Goal: Find specific page/section: Find specific page/section

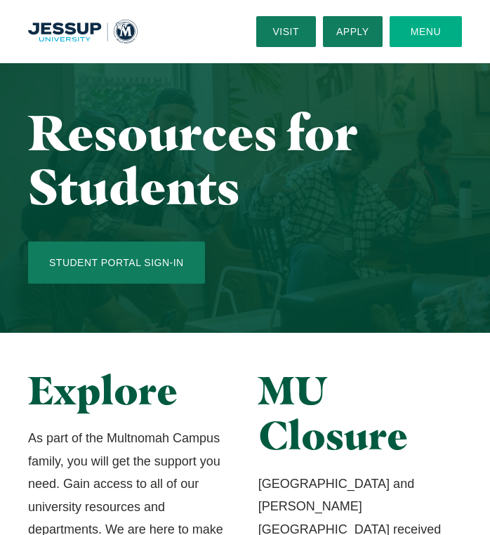
click at [436, 31] on button "Menu" at bounding box center [426, 31] width 72 height 31
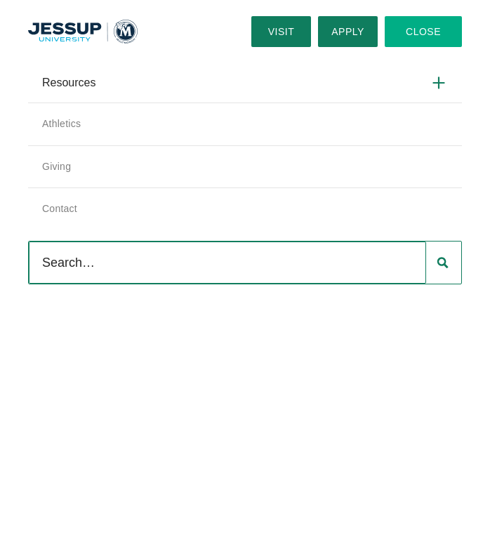
click at [140, 268] on input "Search" at bounding box center [227, 262] width 397 height 42
type input "s"
type input "statements"
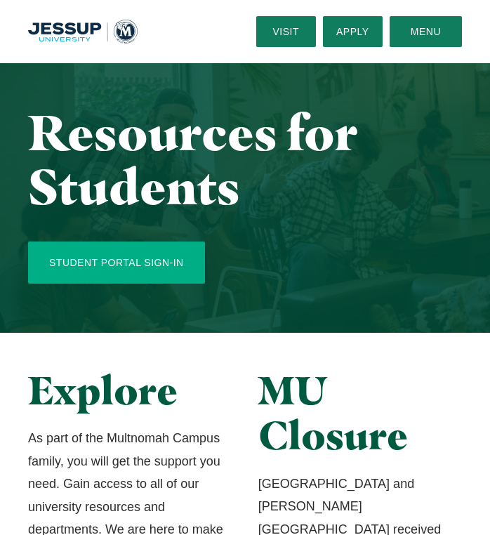
click at [143, 252] on link "Student Portal Sign-In" at bounding box center [116, 262] width 177 height 42
